Goal: Navigation & Orientation: Find specific page/section

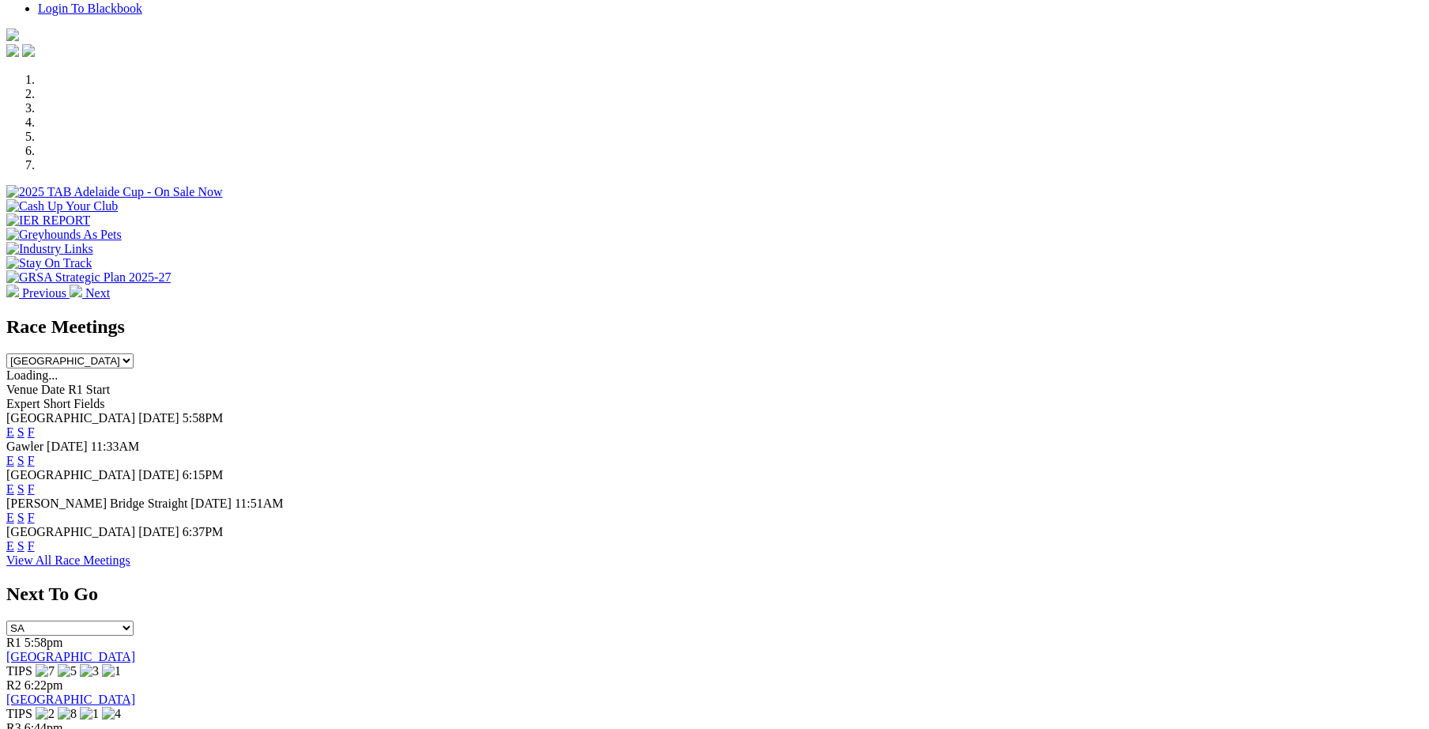
scroll to position [437, 0]
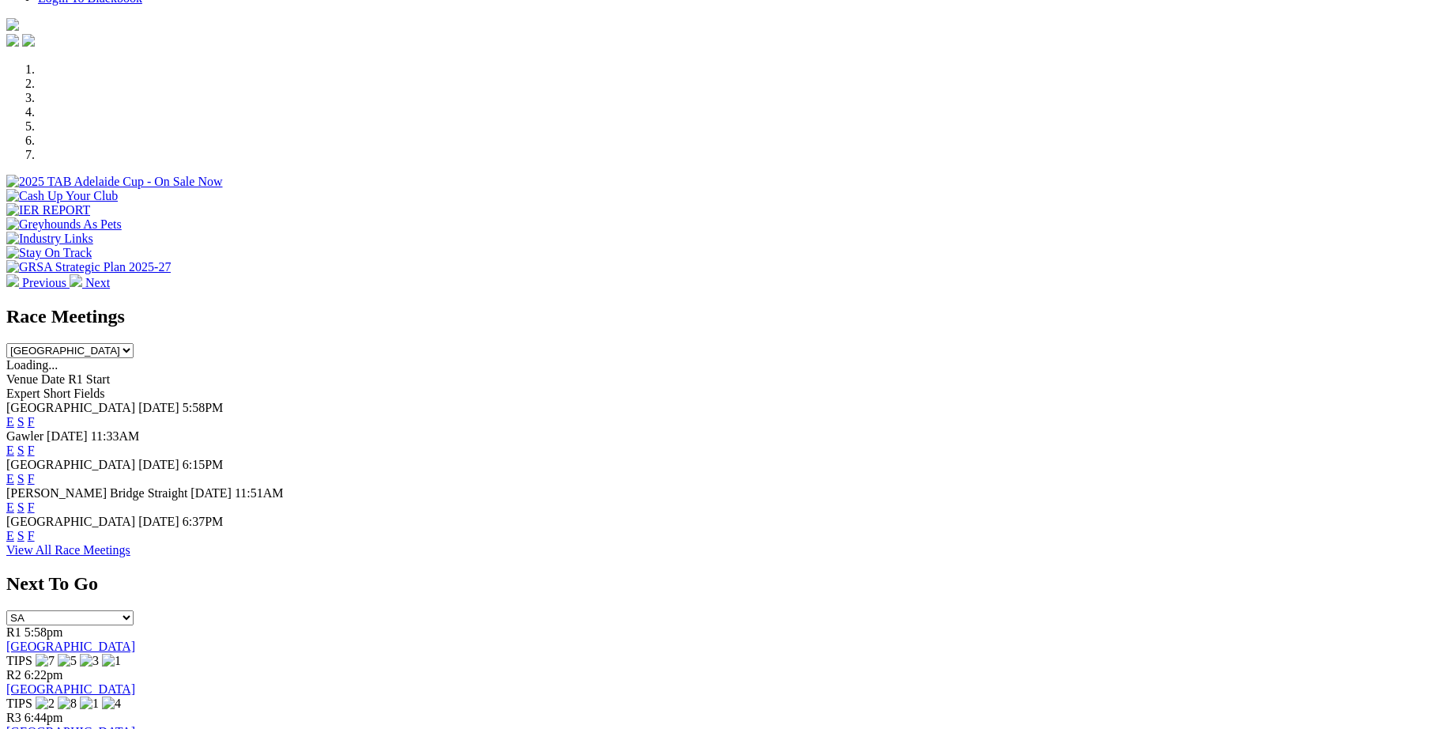
click at [35, 529] on link "F" at bounding box center [31, 535] width 7 height 13
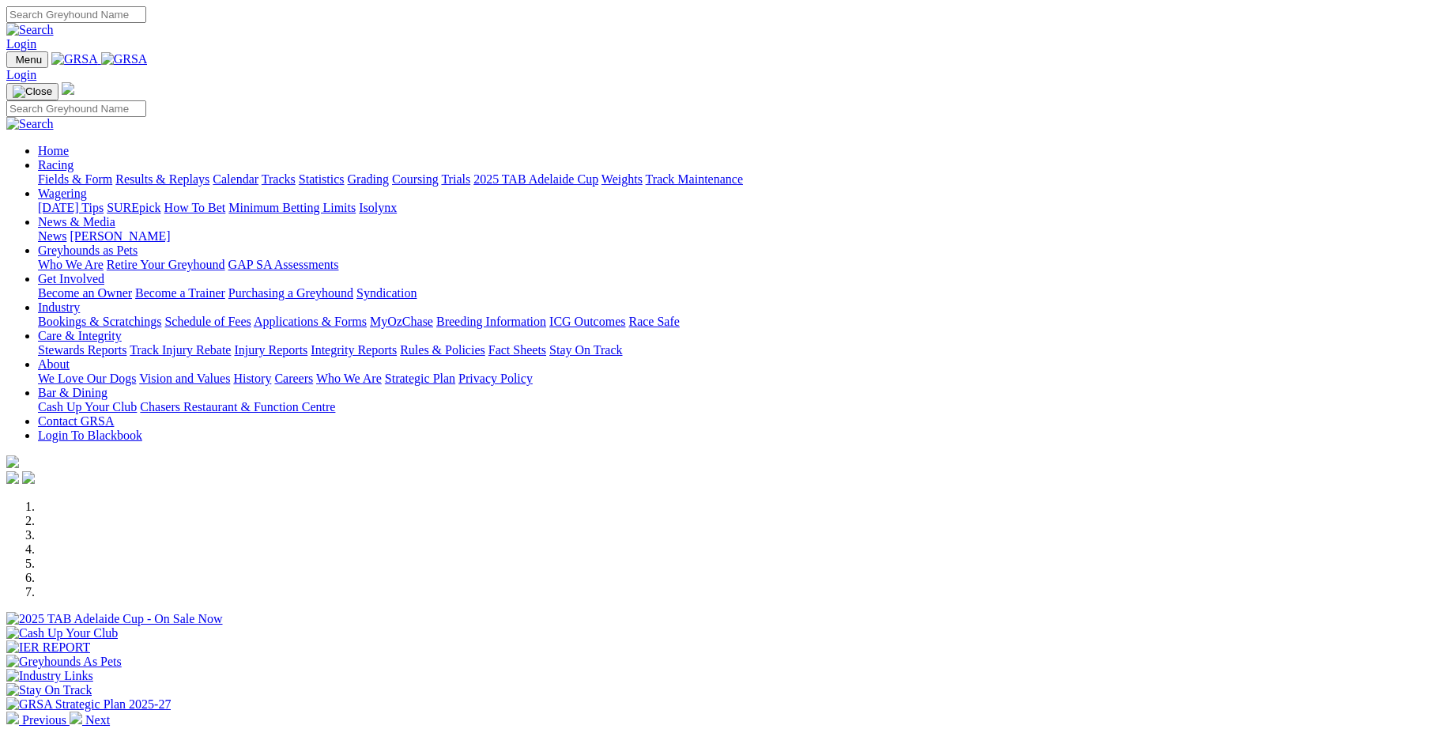
scroll to position [437, 0]
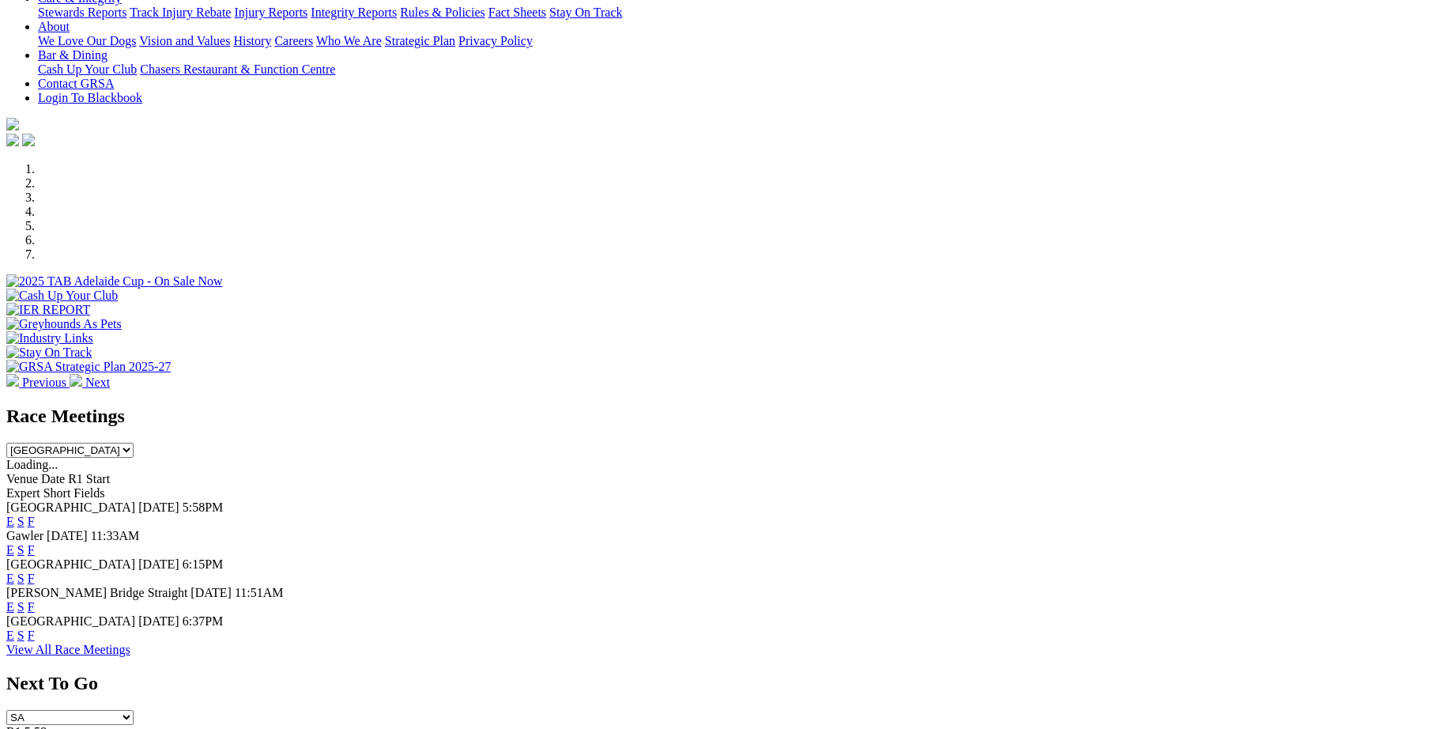
click at [920, 406] on div "Race Meetings [GEOGRAPHIC_DATA] [GEOGRAPHIC_DATA] [GEOGRAPHIC_DATA] [GEOGRAPHIC…" at bounding box center [714, 524] width 1417 height 237
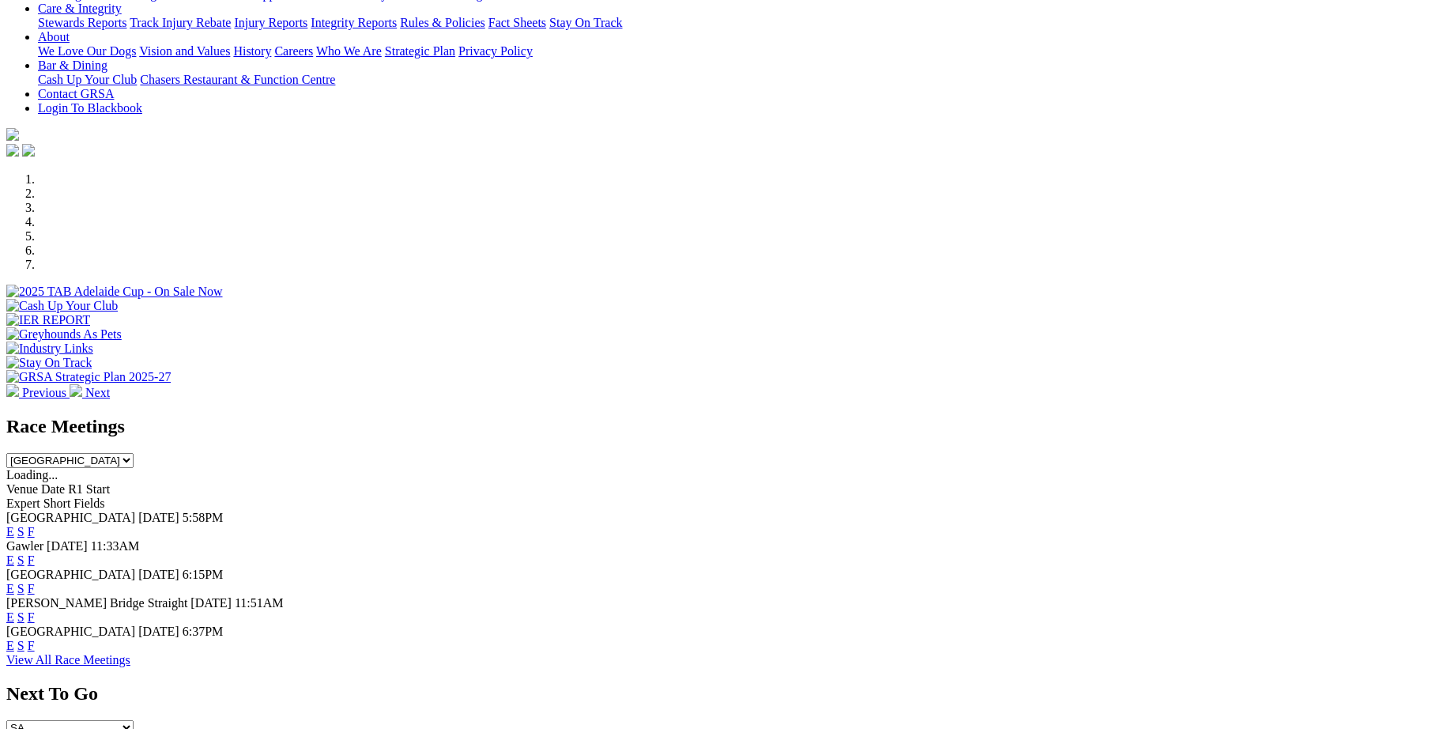
click at [35, 525] on link "F" at bounding box center [31, 531] width 7 height 13
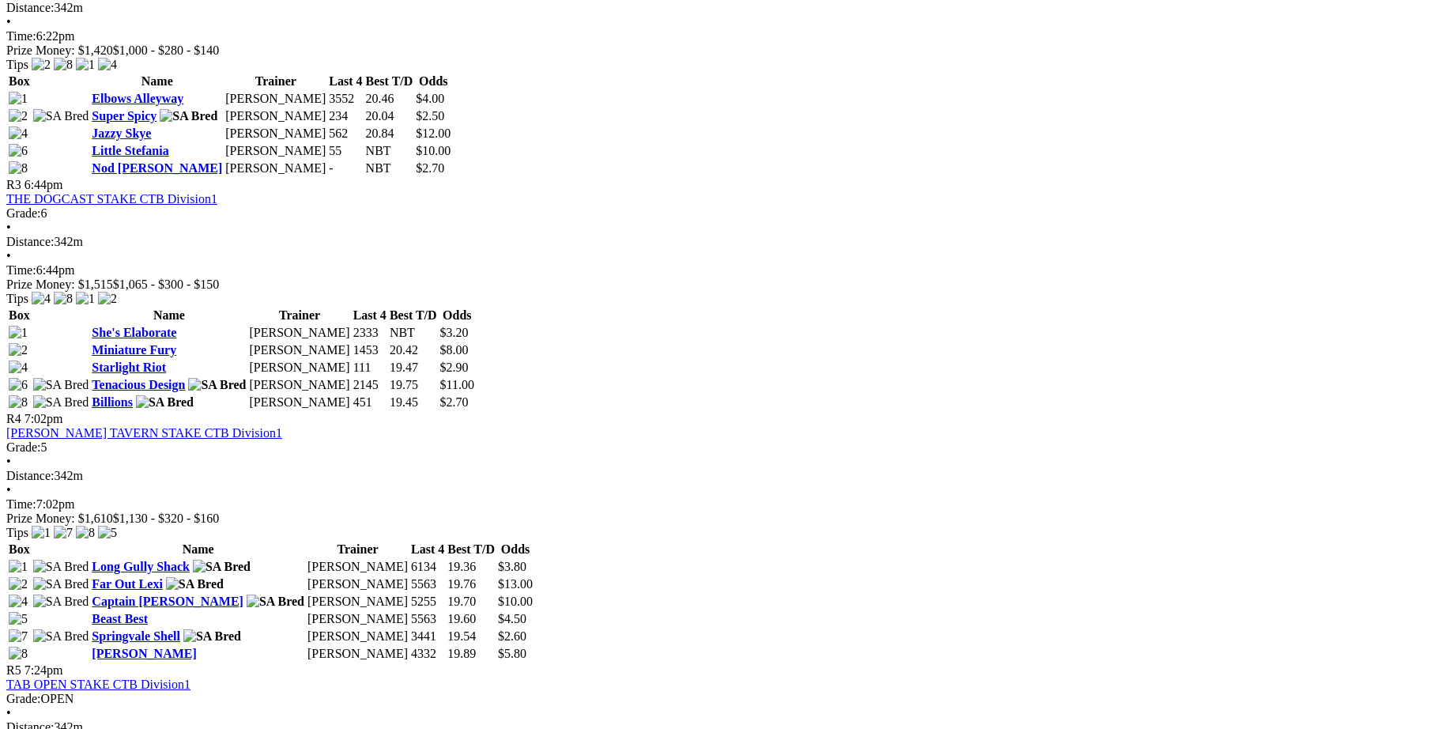
scroll to position [1093, 0]
